Goal: Transaction & Acquisition: Book appointment/travel/reservation

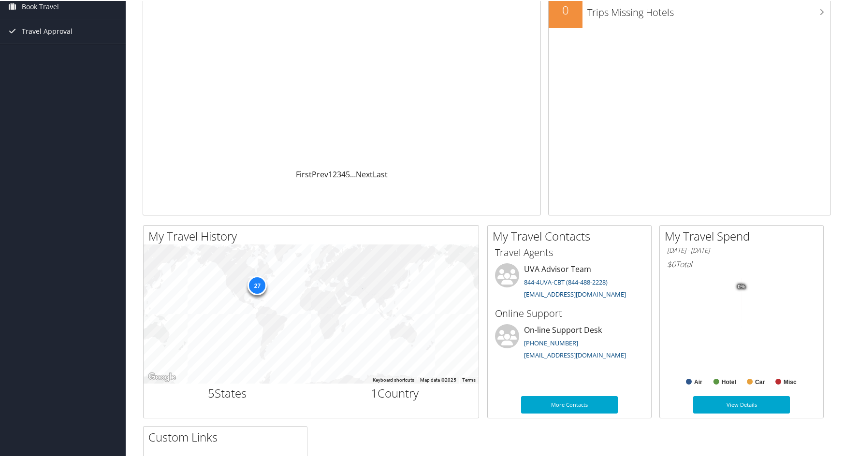
scroll to position [145, 0]
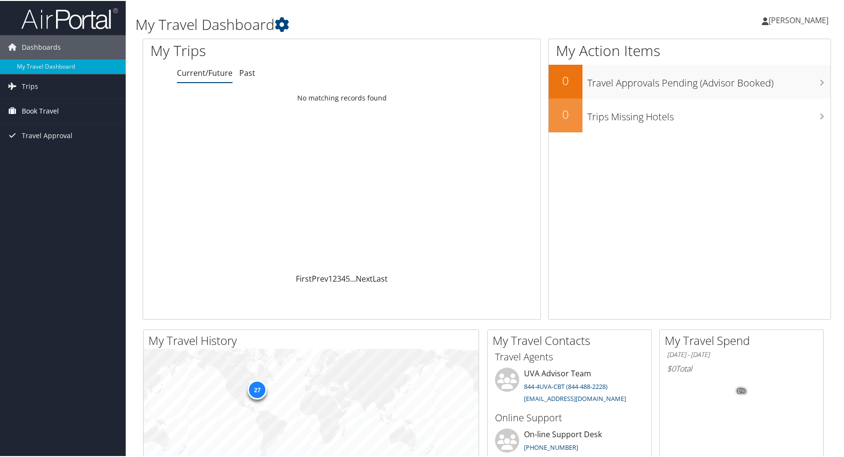
click at [42, 106] on span "Book Travel" at bounding box center [40, 110] width 37 height 24
click at [41, 152] on link "Book/Manage Online Trips" at bounding box center [63, 158] width 126 height 15
